Goal: Complete application form

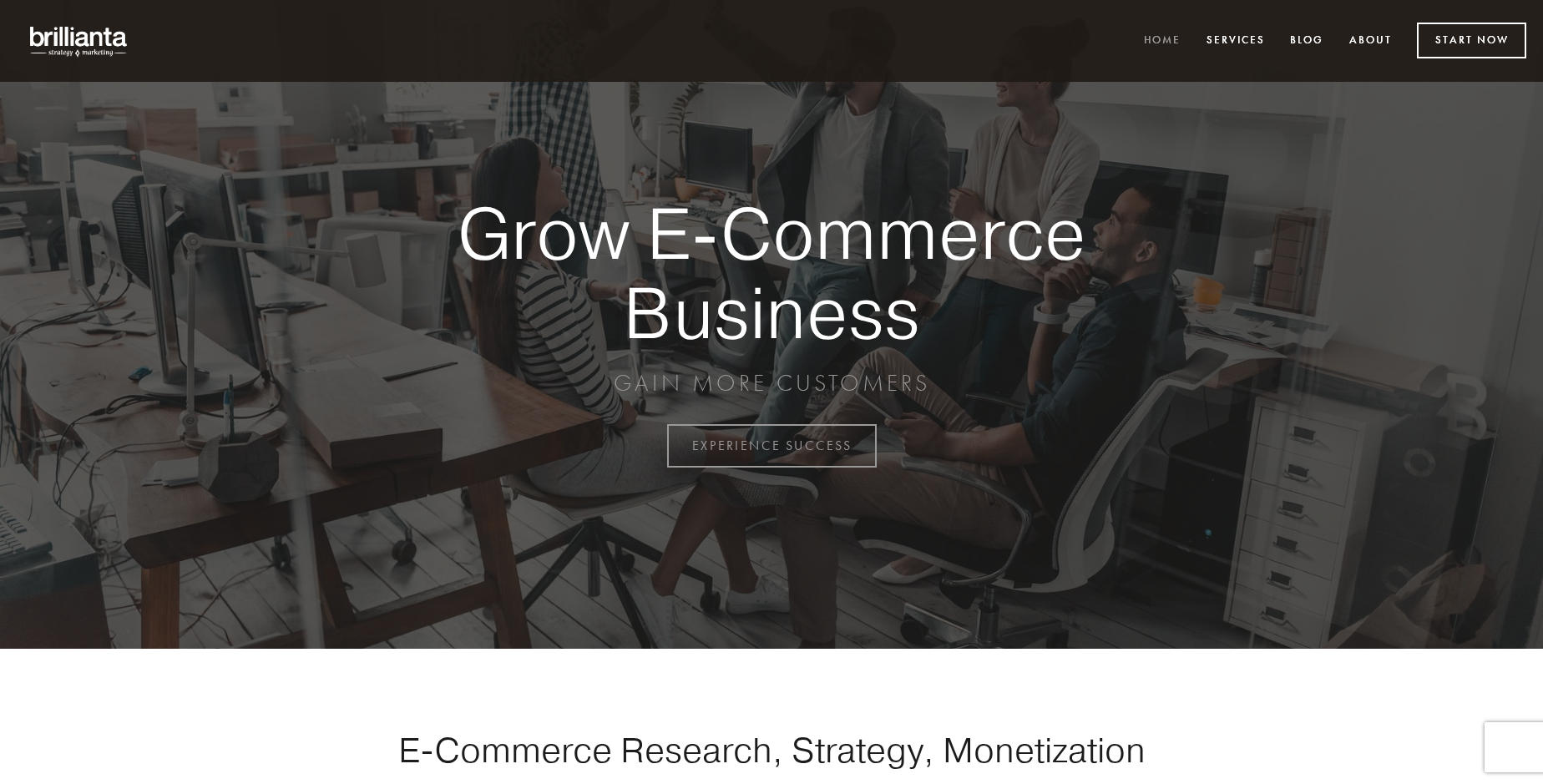
scroll to position [4376, 0]
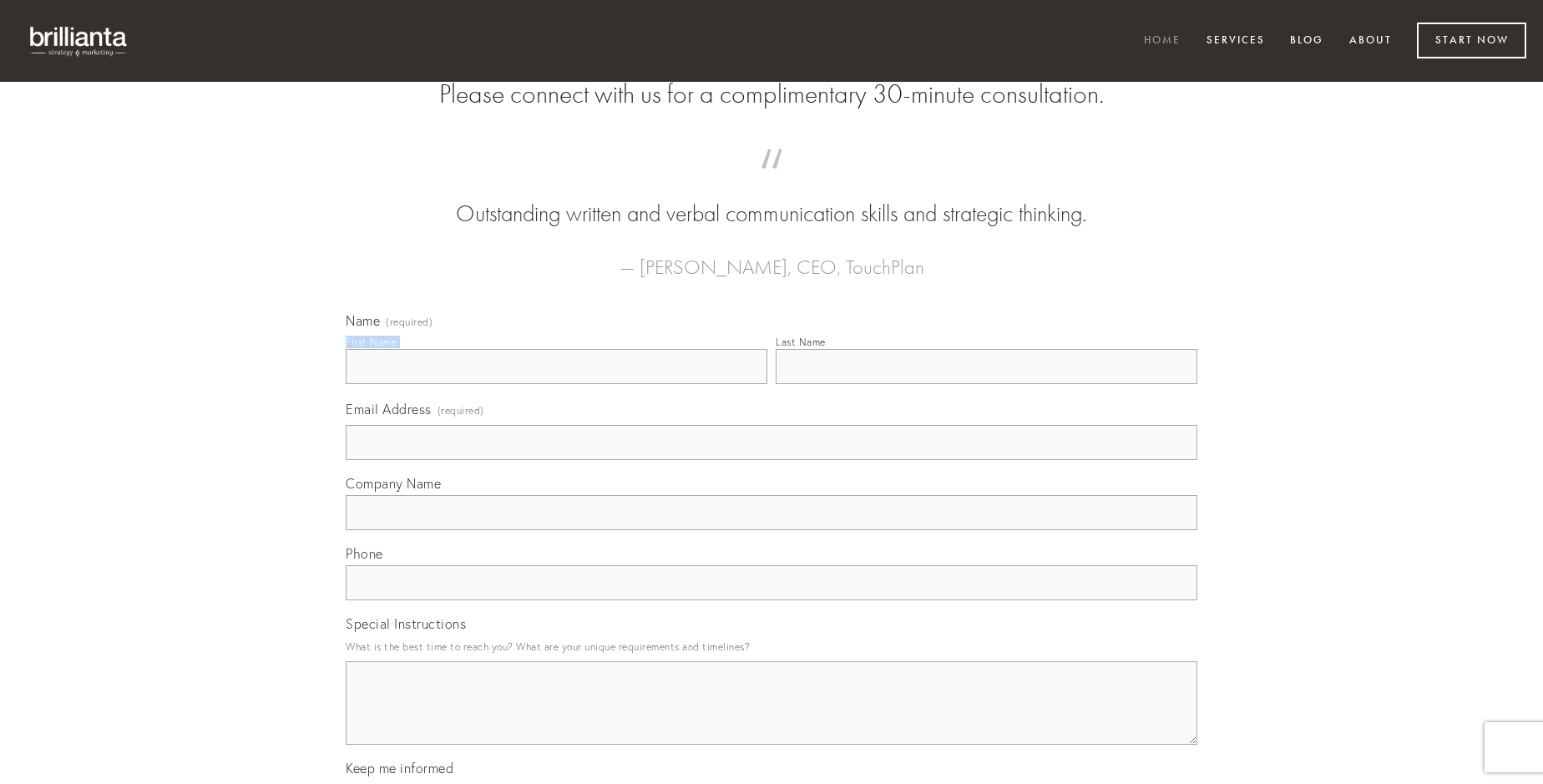
type input "[PERSON_NAME]"
click at [986, 384] on input "Last Name" at bounding box center [986, 367] width 422 height 35
type input "[PERSON_NAME]"
click at [772, 460] on input "Email Address (required)" at bounding box center [772, 442] width 851 height 35
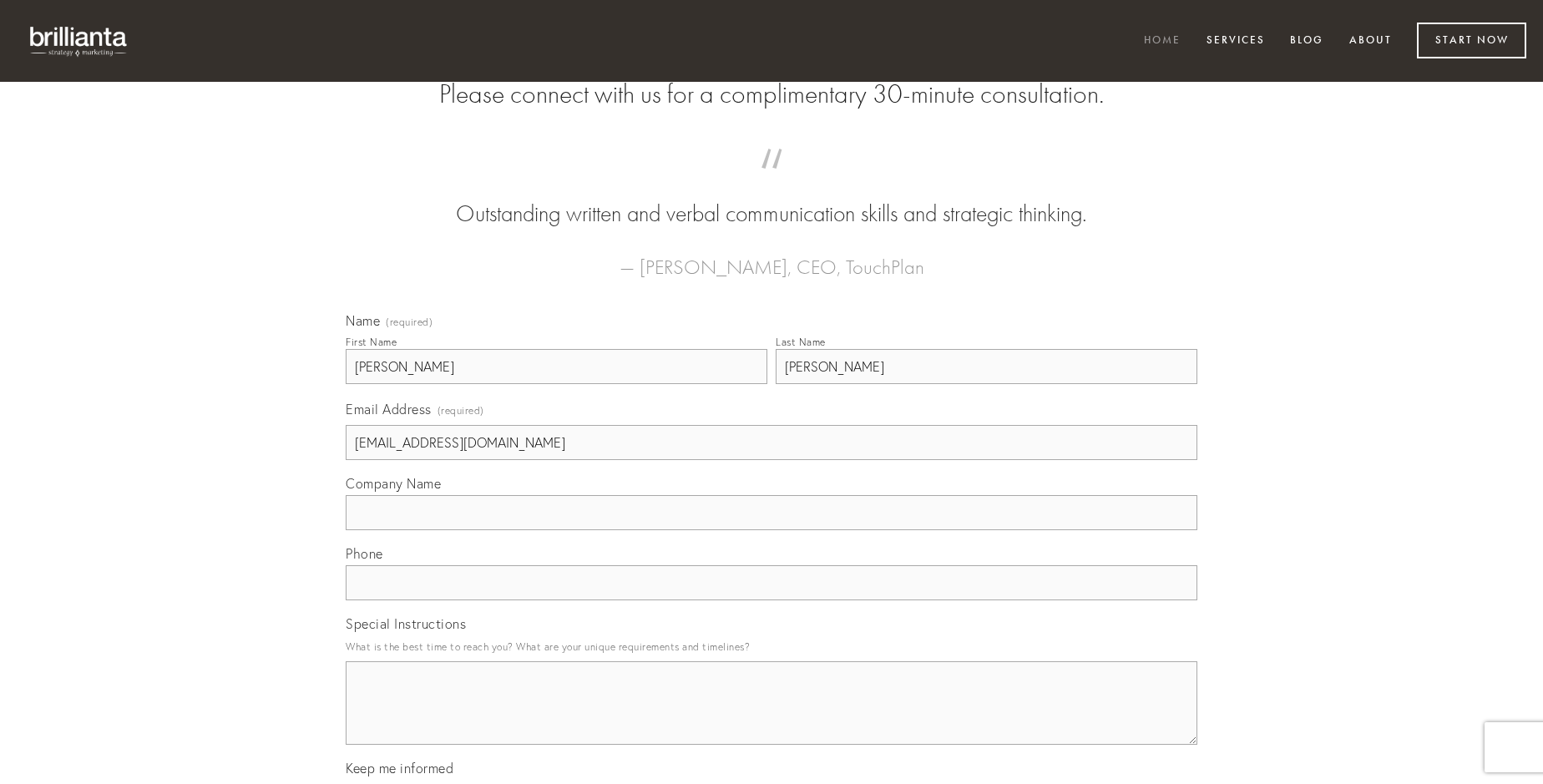
type input "[EMAIL_ADDRESS][DOMAIN_NAME]"
click at [772, 530] on input "Company Name" at bounding box center [772, 513] width 851 height 35
type input "votum"
click at [772, 601] on input "text" at bounding box center [772, 583] width 851 height 35
click at [772, 718] on textarea "Special Instructions" at bounding box center [772, 702] width 851 height 83
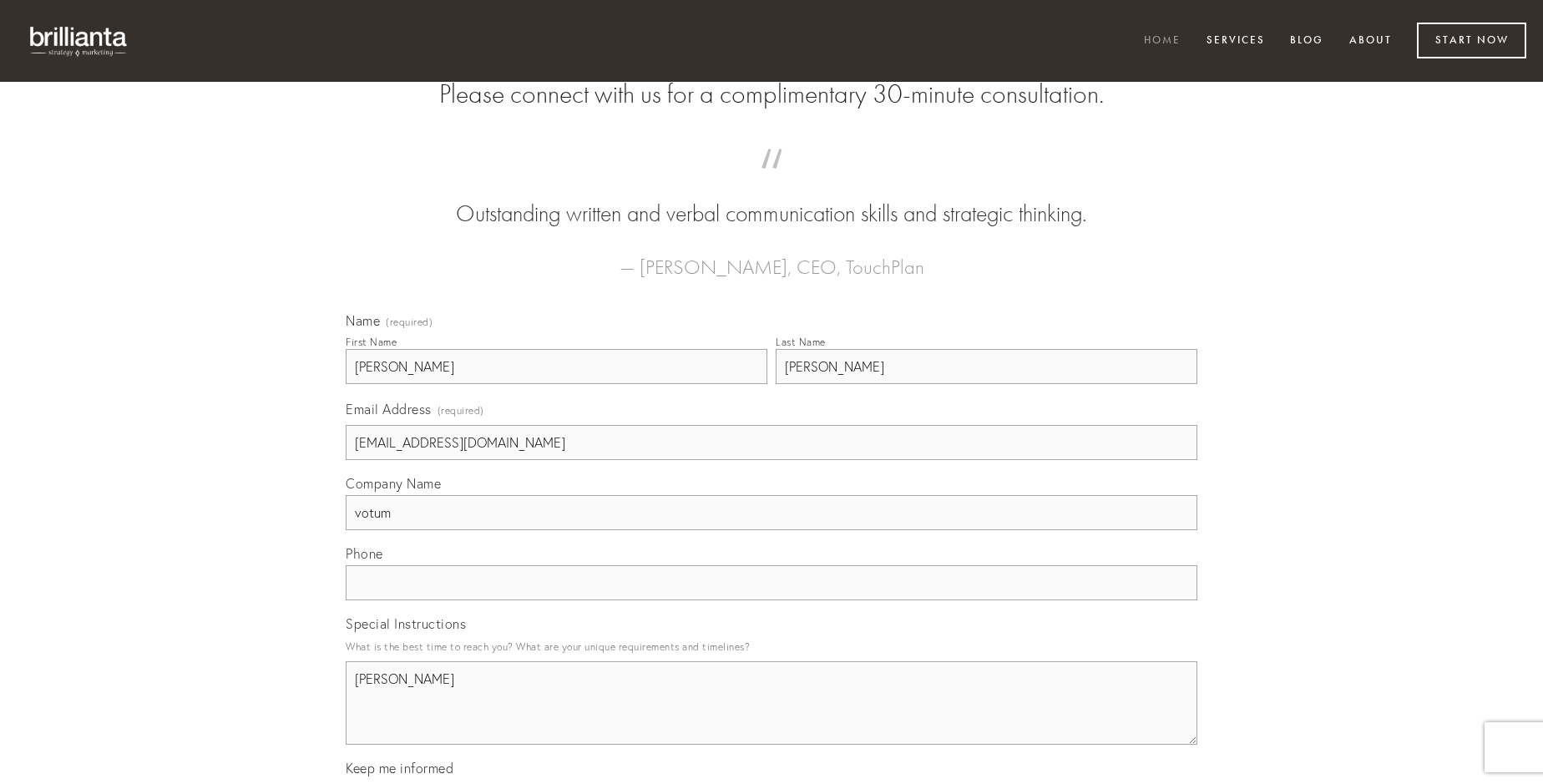
type textarea "[PERSON_NAME]"
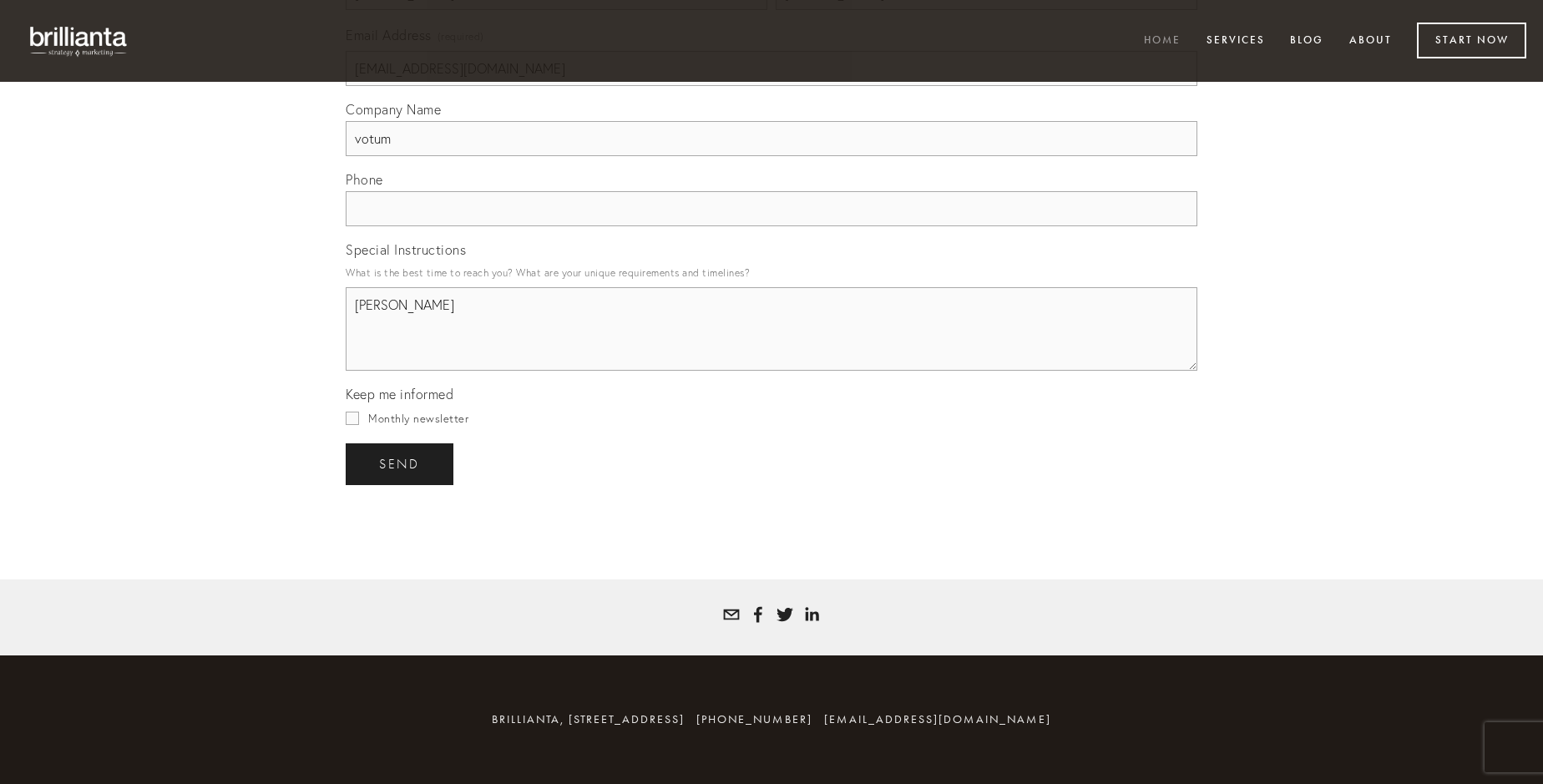
click at [400, 464] on span "send" at bounding box center [400, 464] width 41 height 15
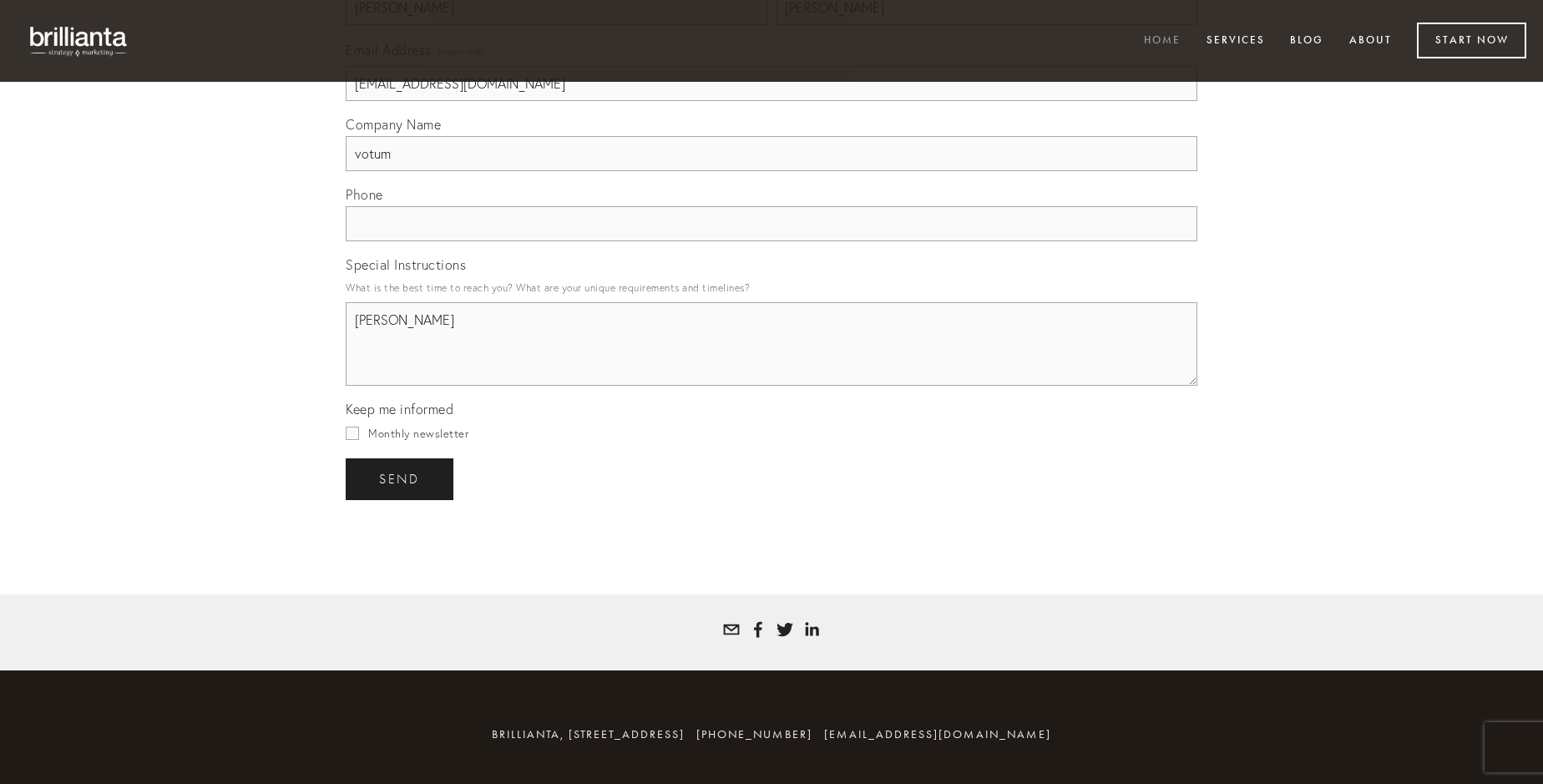
scroll to position [4327, 0]
